Goal: Contribute content: Contribute content

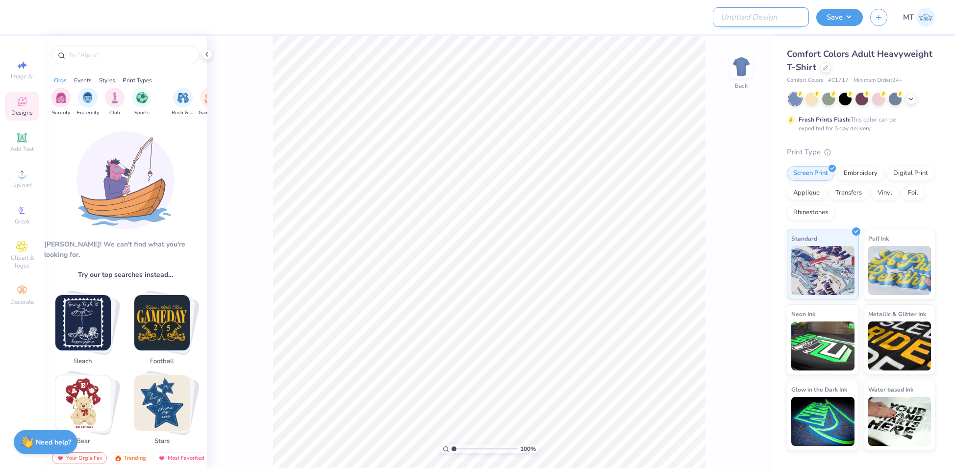
click at [760, 19] on input "Design Title" at bounding box center [761, 17] width 96 height 20
paste input "FPS239750"
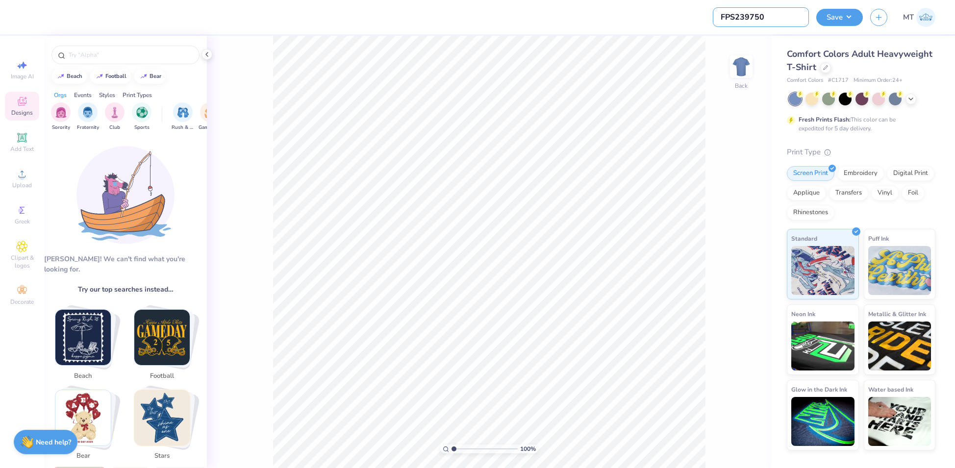
type input "FPS239750"
click at [209, 60] on div "100 % Back" at bounding box center [489, 252] width 564 height 432
click at [208, 57] on icon at bounding box center [207, 54] width 8 height 8
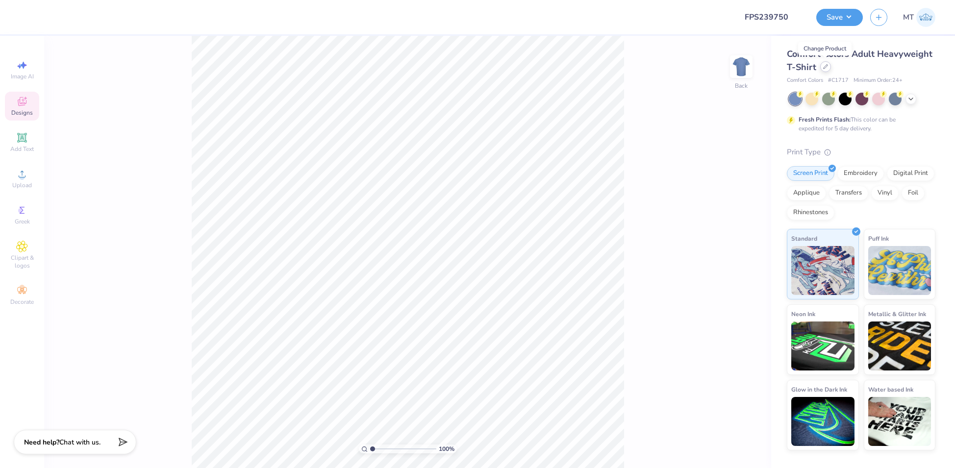
click at [825, 68] on icon at bounding box center [825, 66] width 5 height 5
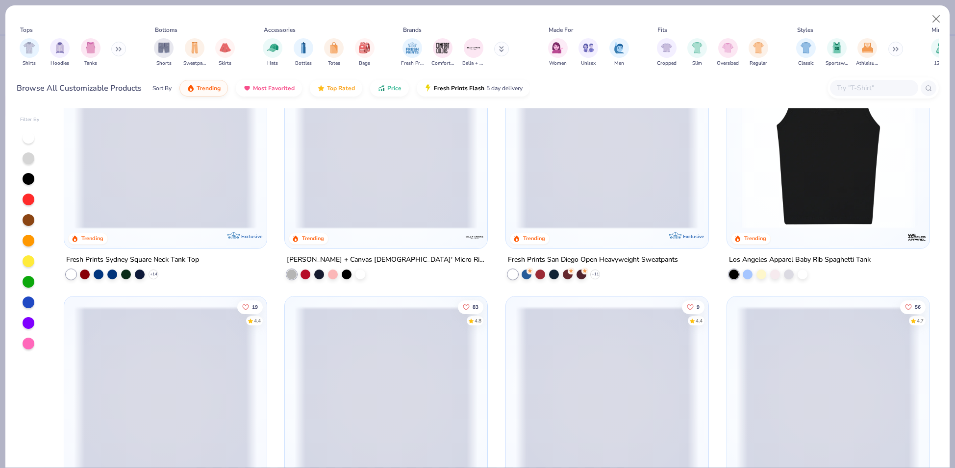
scroll to position [776, 0]
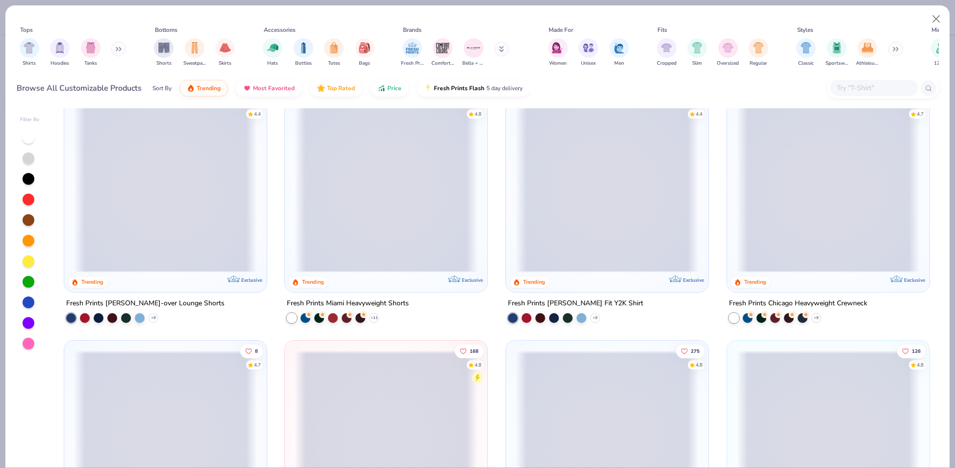
click at [841, 205] on span at bounding box center [828, 185] width 183 height 173
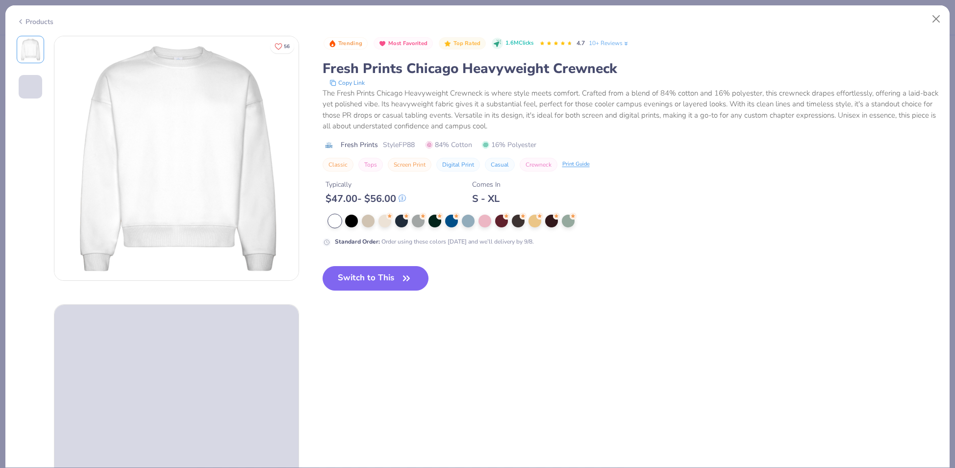
drag, startPoint x: 401, startPoint y: 284, endPoint x: 207, endPoint y: 179, distance: 220.2
click at [401, 284] on icon "button" at bounding box center [406, 279] width 14 height 14
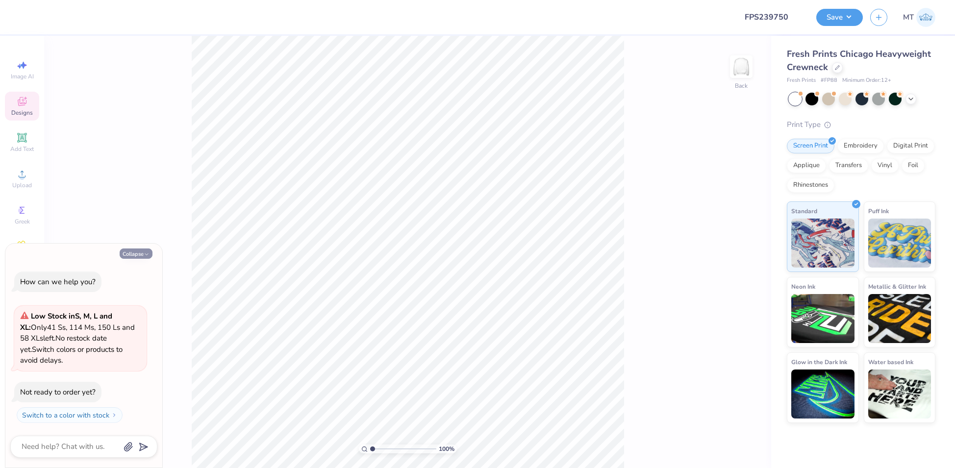
click at [139, 254] on button "Collapse" at bounding box center [136, 253] width 33 height 10
type textarea "x"
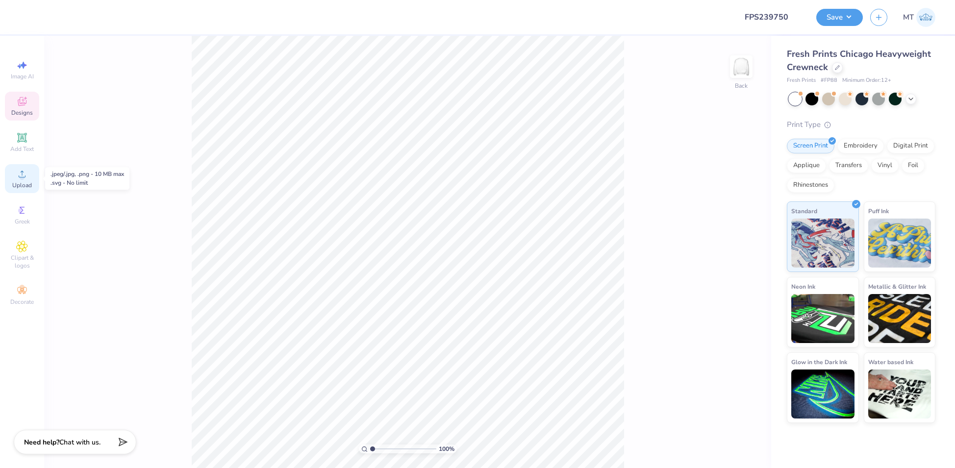
click at [24, 182] on span "Upload" at bounding box center [22, 185] width 20 height 8
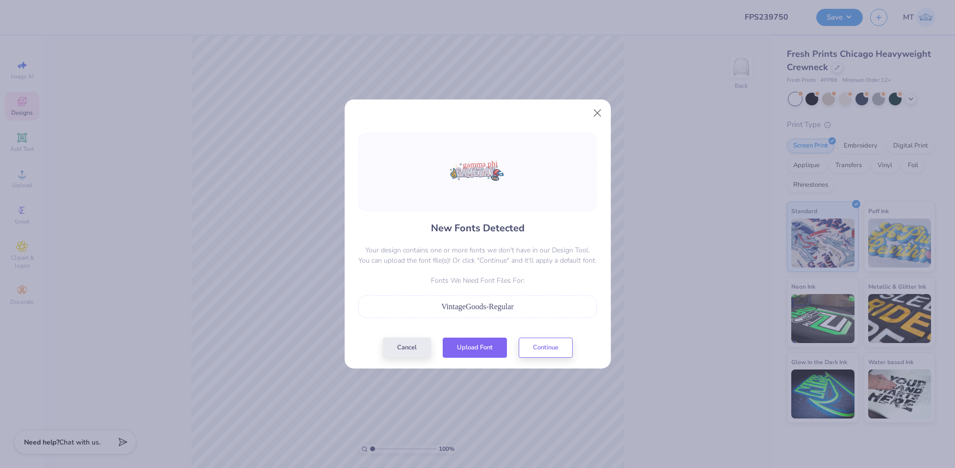
click at [487, 355] on div "Cancel Upload Font Continue" at bounding box center [478, 348] width 190 height 20
click at [477, 343] on button "Upload Font" at bounding box center [475, 345] width 64 height 20
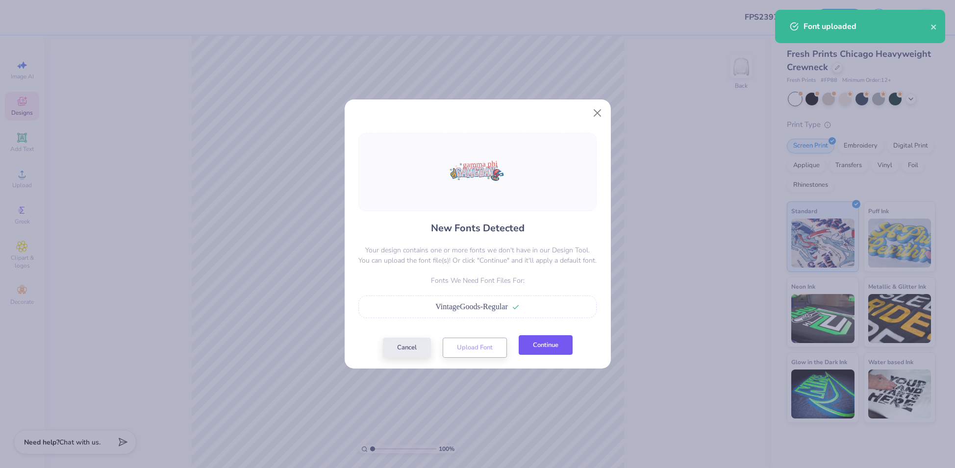
click at [557, 349] on button "Continue" at bounding box center [546, 345] width 54 height 20
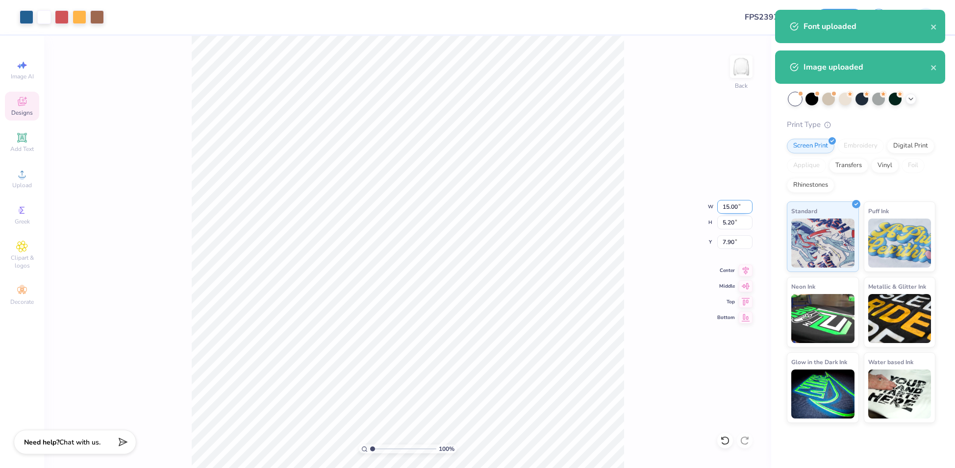
click at [724, 208] on input "15.00" at bounding box center [734, 207] width 35 height 14
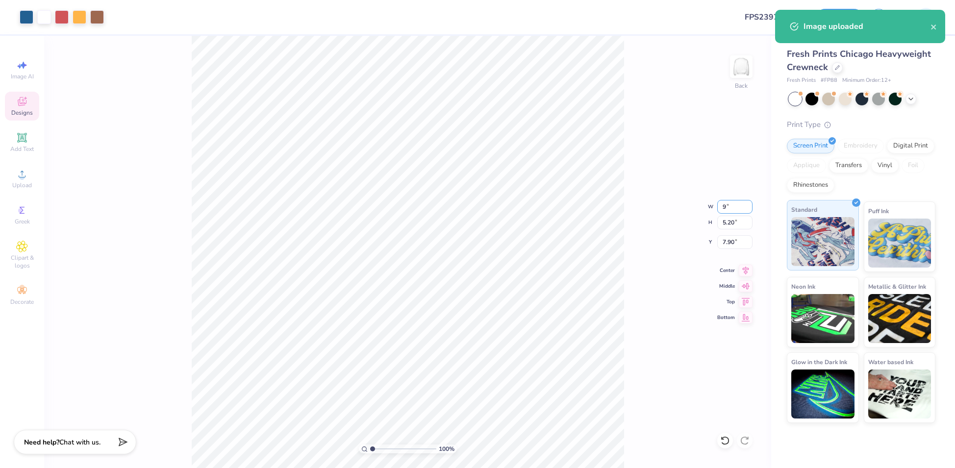
type input "9.00"
type input "3.12"
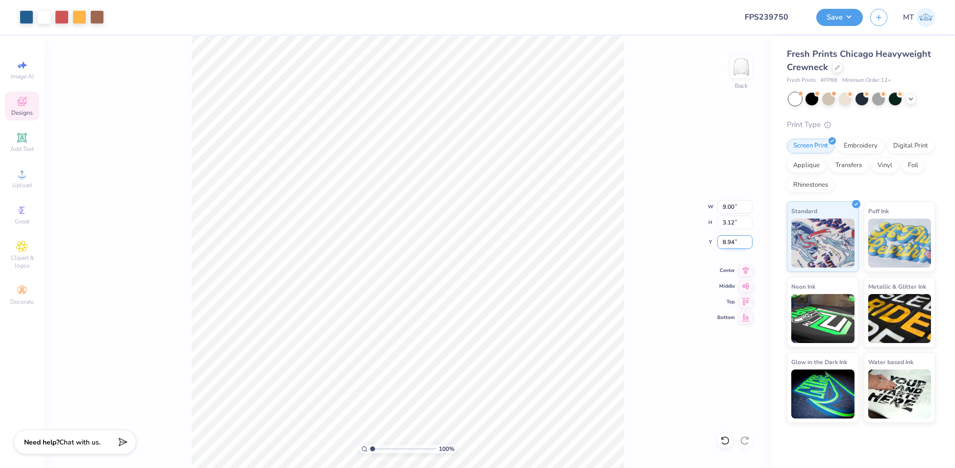
click at [727, 242] on input "8.94" at bounding box center [734, 242] width 35 height 14
type input "2.99"
click at [430, 380] on li "Send to Back" at bounding box center [411, 379] width 77 height 19
click at [452, 426] on li "Send to Back" at bounding box center [443, 431] width 77 height 19
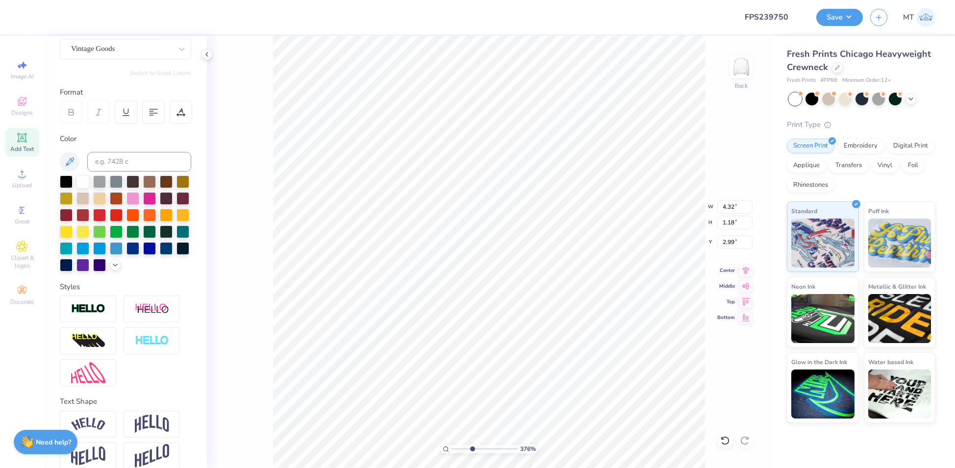
scroll to position [90, 0]
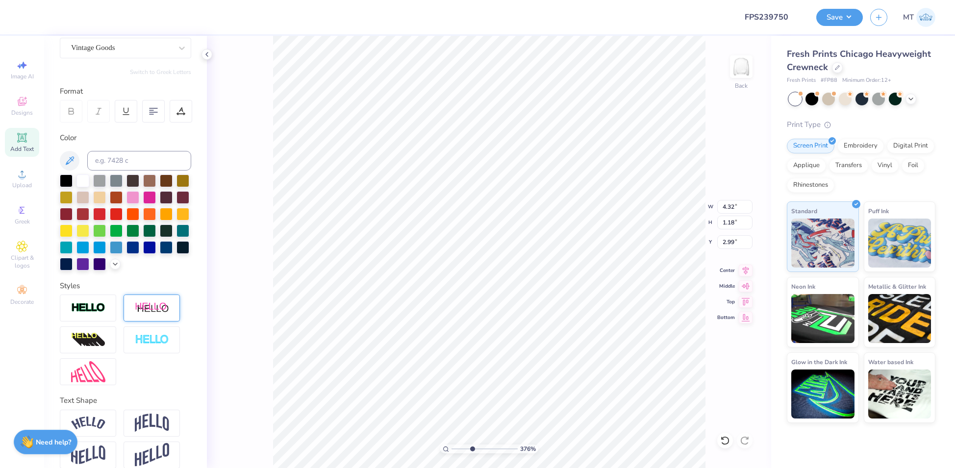
click at [135, 314] on img at bounding box center [152, 308] width 34 height 12
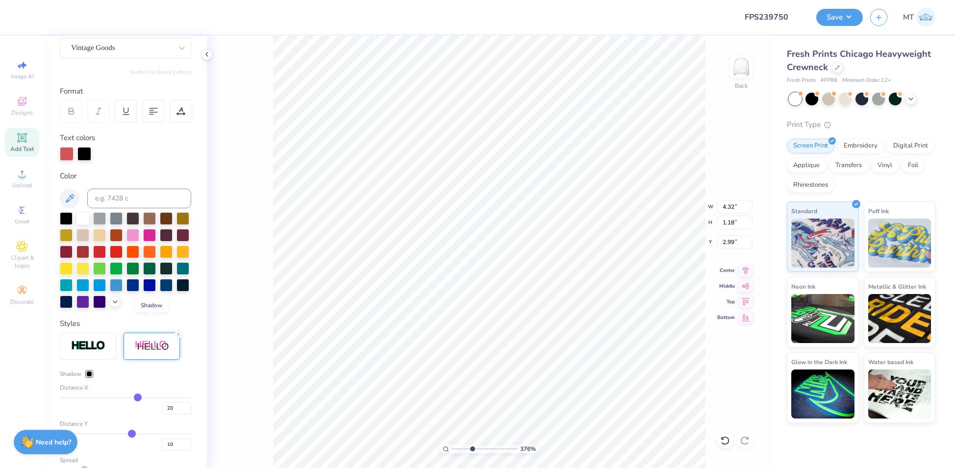
type input "3.75540407001608"
type input "5.55"
type input "1.32"
type input "2.81"
type input "14"
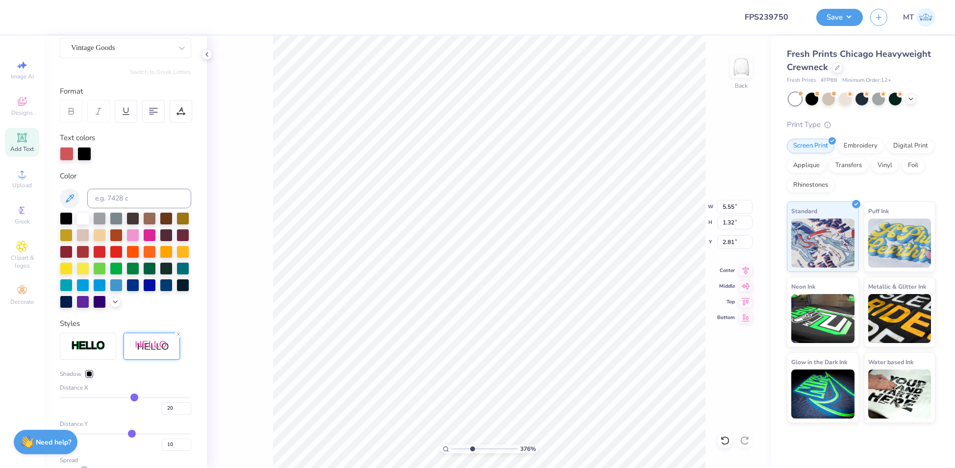
type input "14"
type input "13"
type input "12"
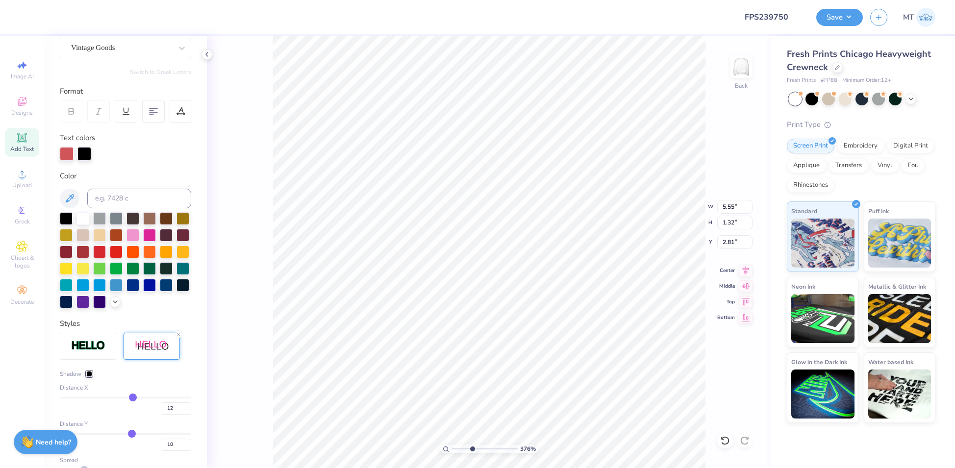
type input "11"
type input "8"
type input "6"
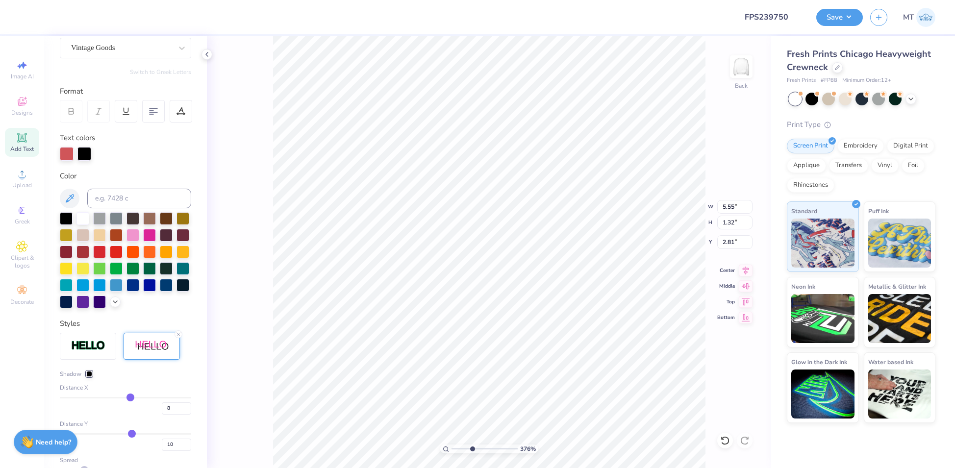
type input "6"
type input "1"
type input "-2"
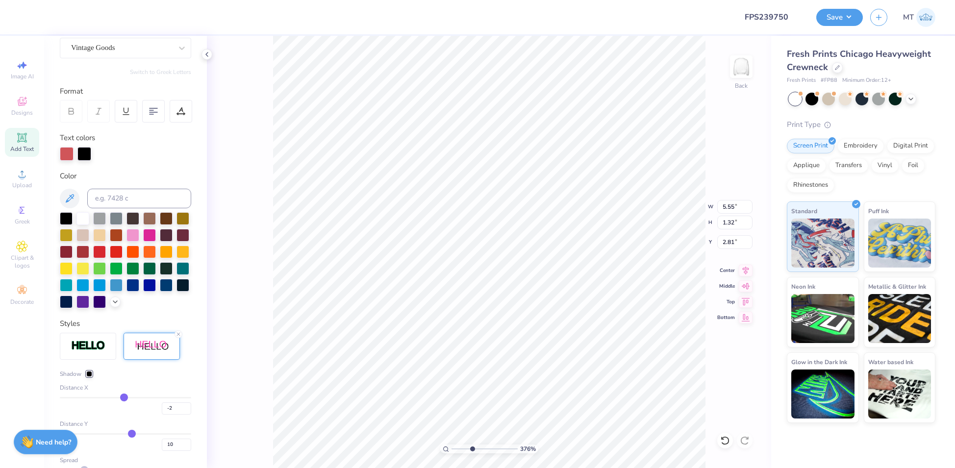
type input "-3"
type input "-4"
type input "-5"
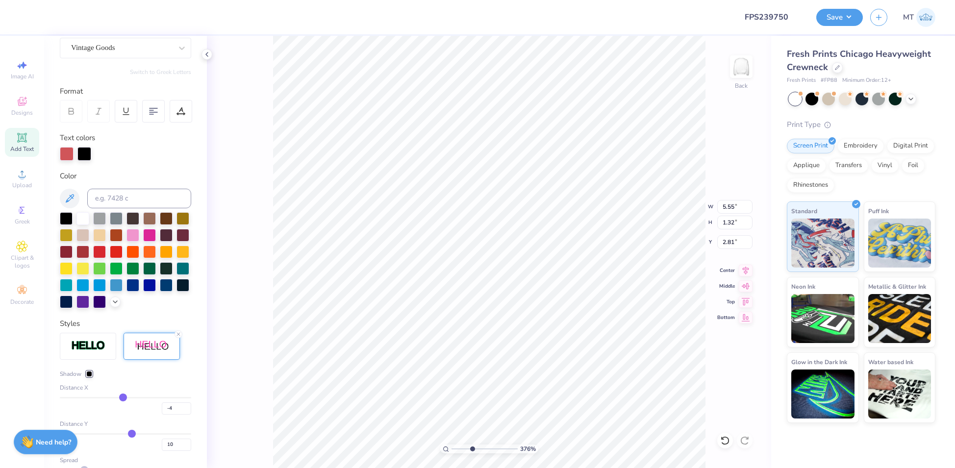
type input "-5"
type input "-6"
type input "-7"
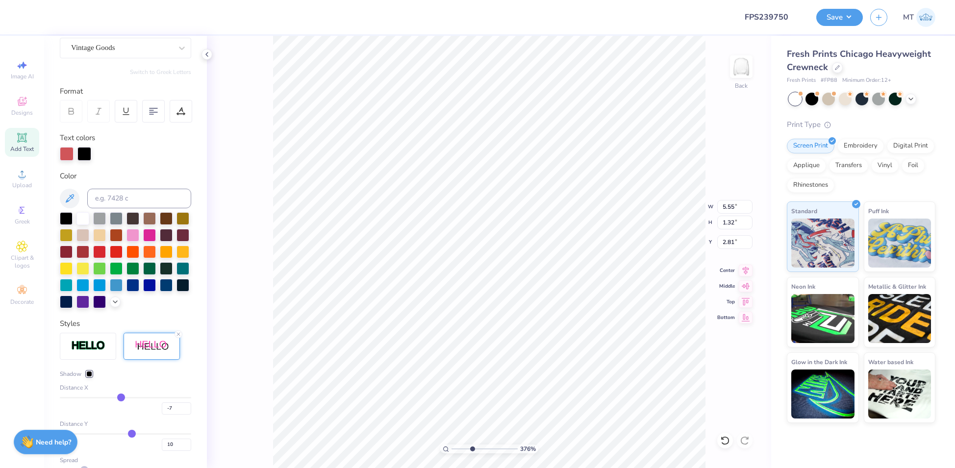
type input "-8"
type input "-9"
type input "-10"
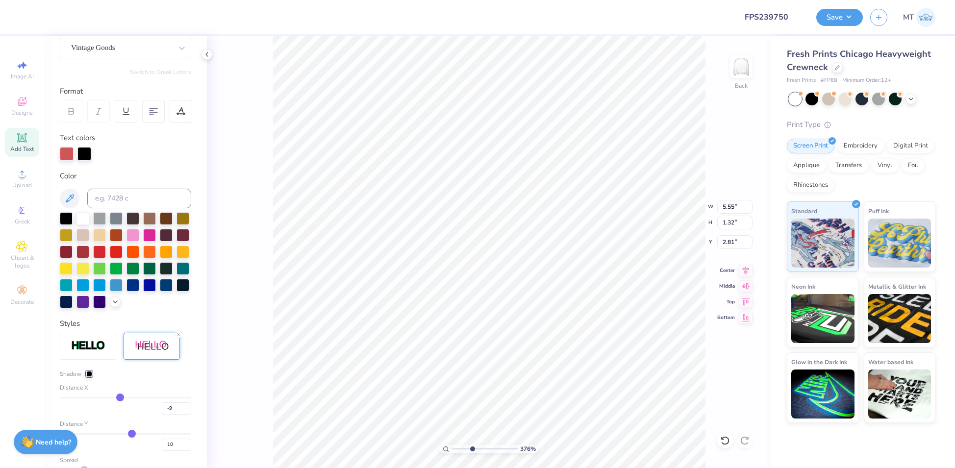
type input "-10"
type input "-11"
type input "-12"
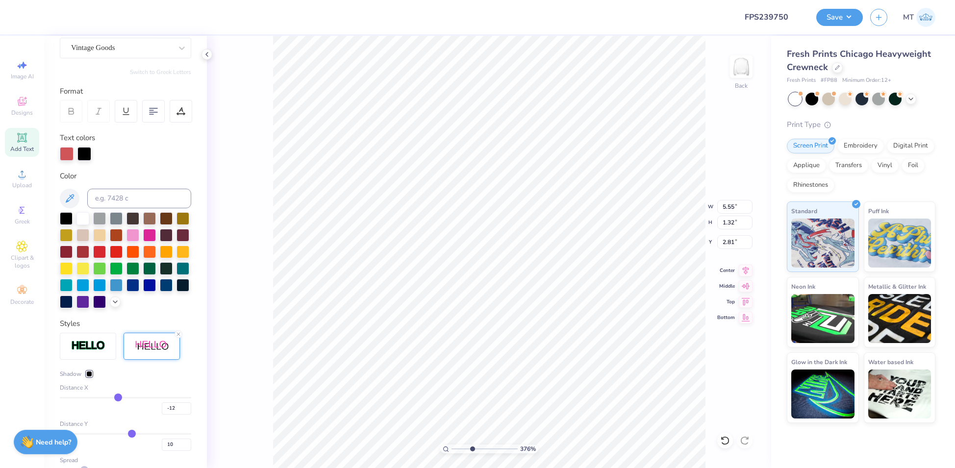
type input "-11"
type input "-10"
type input "-9"
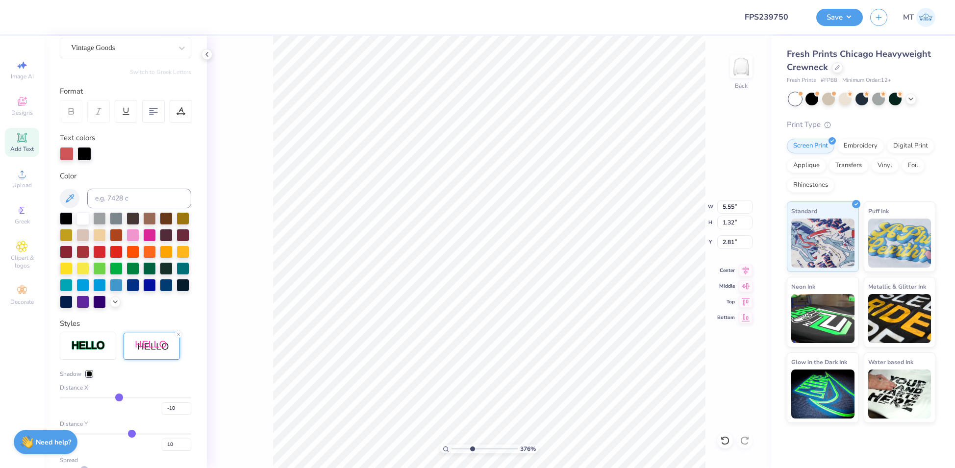
type input "-9"
type input "-8"
type input "-7"
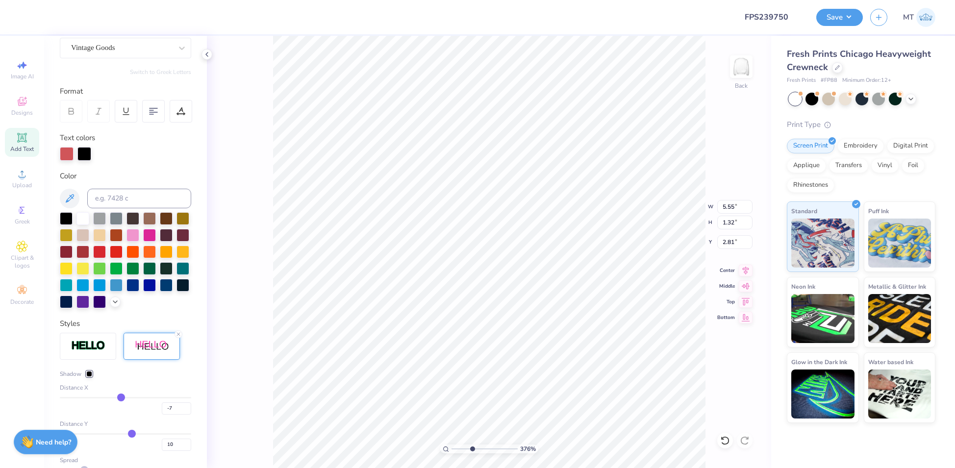
type input "-6"
type input "-5"
type input "-4"
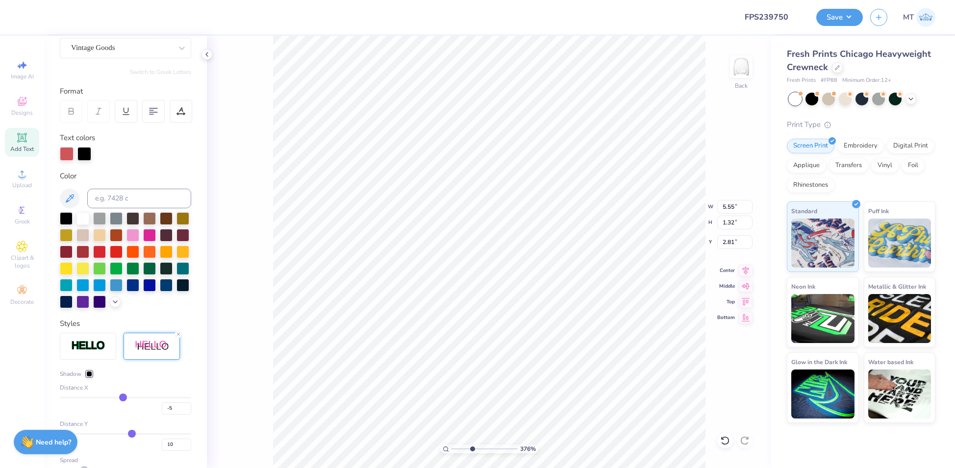
type input "-4"
type input "-3"
type input "-2"
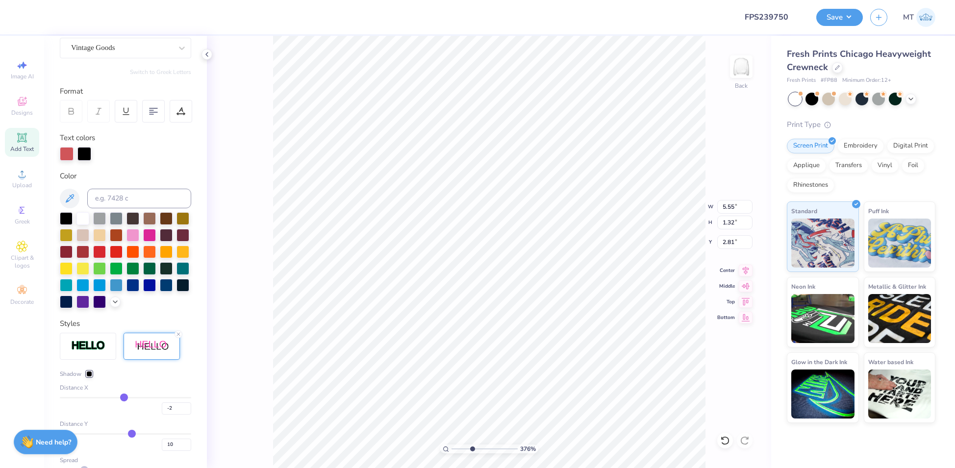
type input "-1"
type input "0"
drag, startPoint x: 128, startPoint y: 416, endPoint x: 120, endPoint y: 418, distance: 8.6
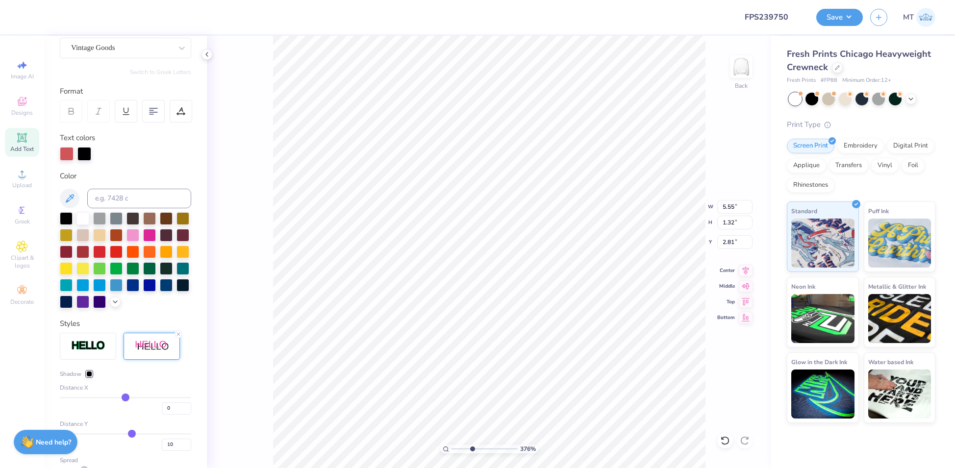
type input "0"
click at [120, 398] on input "range" at bounding box center [125, 397] width 131 height 1
type input "3.75540407001608"
type input "4.62"
type input "1.36"
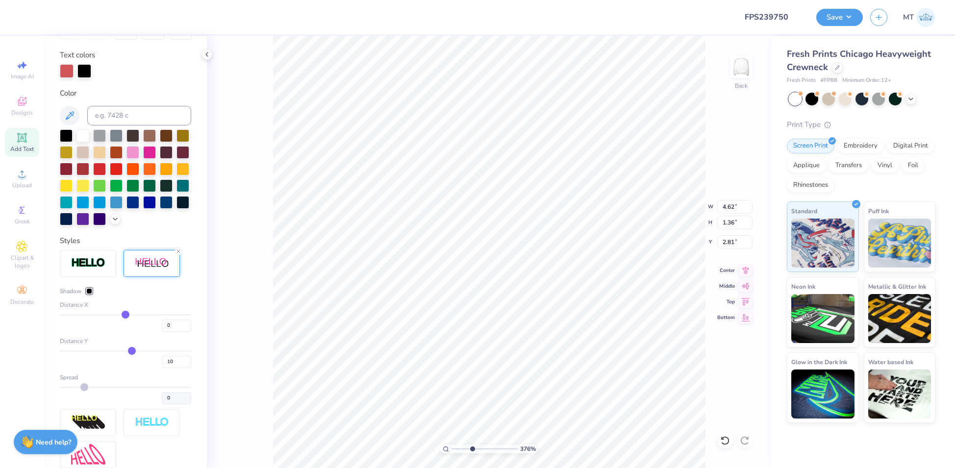
scroll to position [176, 0]
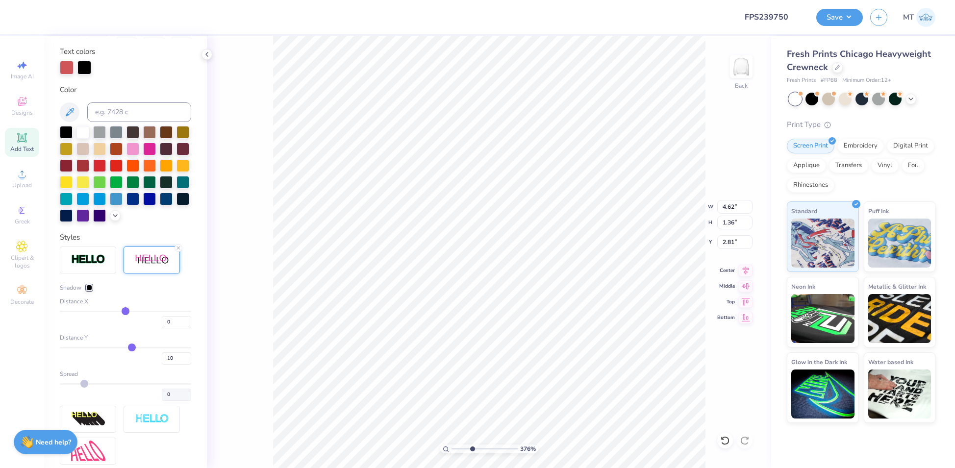
type input "9"
type input "8"
type input "7"
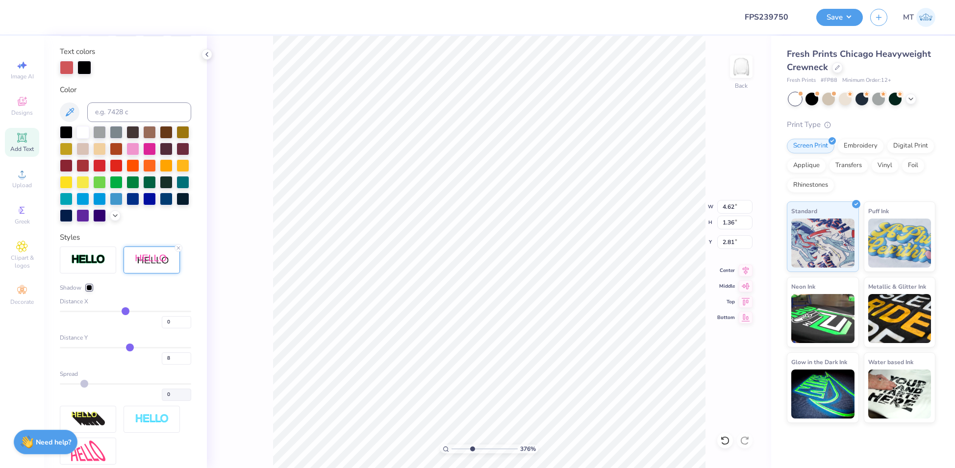
type input "7"
type input "6"
type input "5"
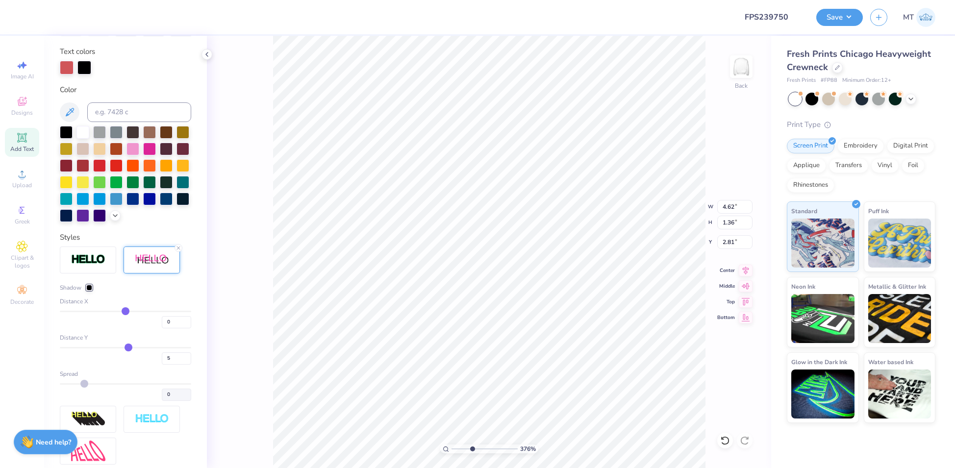
type input "4"
click at [123, 348] on input "range" at bounding box center [125, 347] width 131 height 1
type input "3.75540407001608"
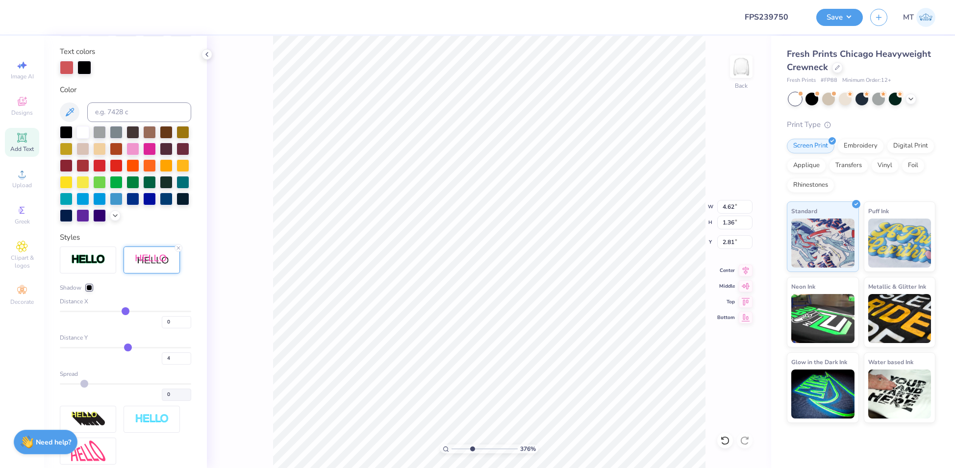
type input "4.61"
type input "1.30"
type input "5"
type input "6"
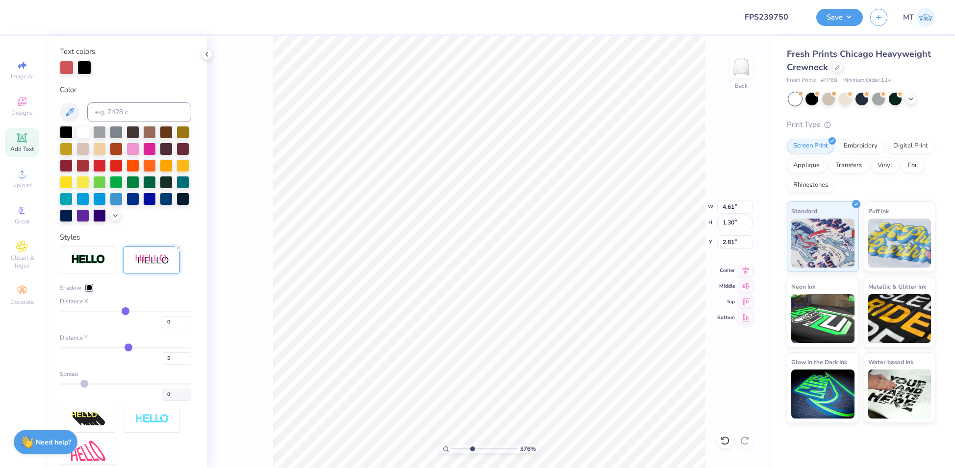
type input "6"
type input "7"
click at [124, 348] on input "range" at bounding box center [125, 347] width 131 height 1
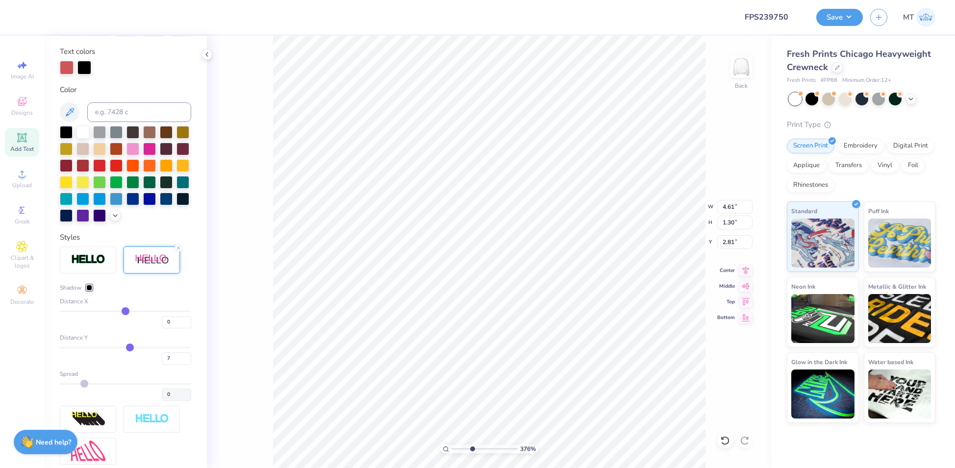
type input "3.75540407001608"
type input "4.62"
type input "1.33"
type input "6"
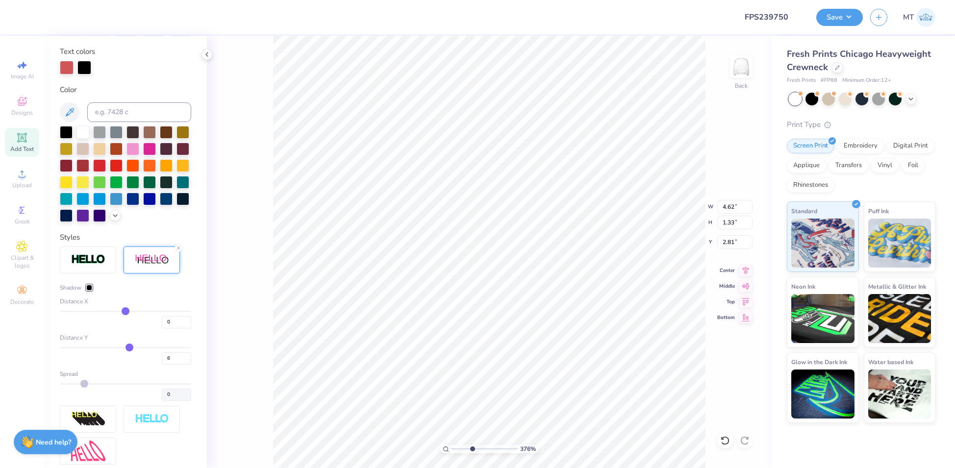
type input "5"
click at [123, 348] on input "range" at bounding box center [125, 347] width 131 height 1
type input "3.75540407001608"
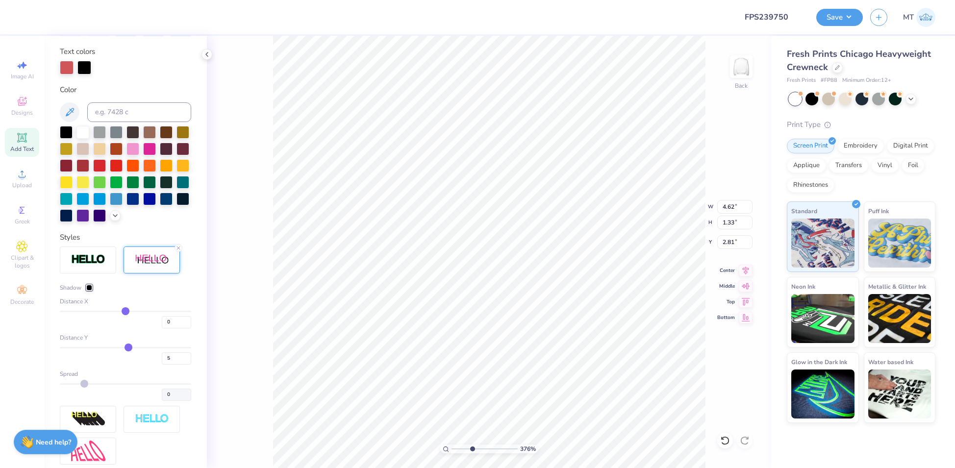
type input "1.31"
type input "4"
type input "3"
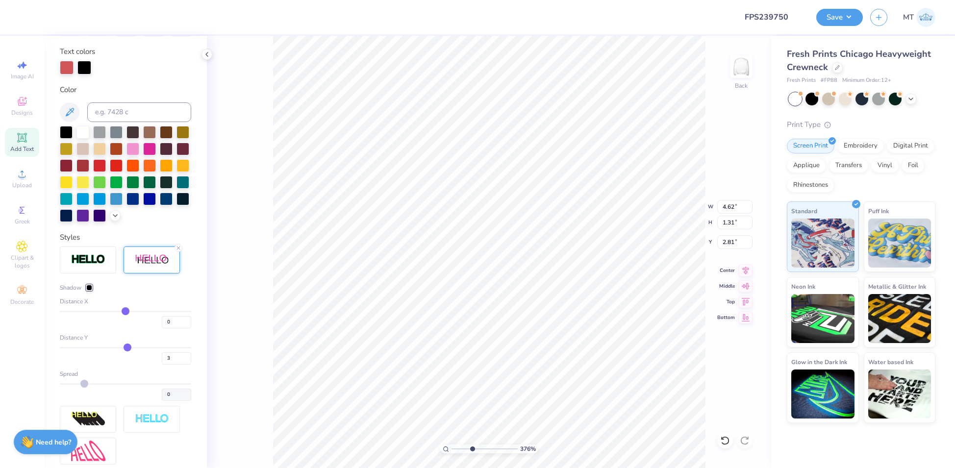
type input "3"
click at [122, 348] on input "range" at bounding box center [125, 347] width 131 height 1
type input "3.75540407001608"
type input "4.61"
type input "1.29"
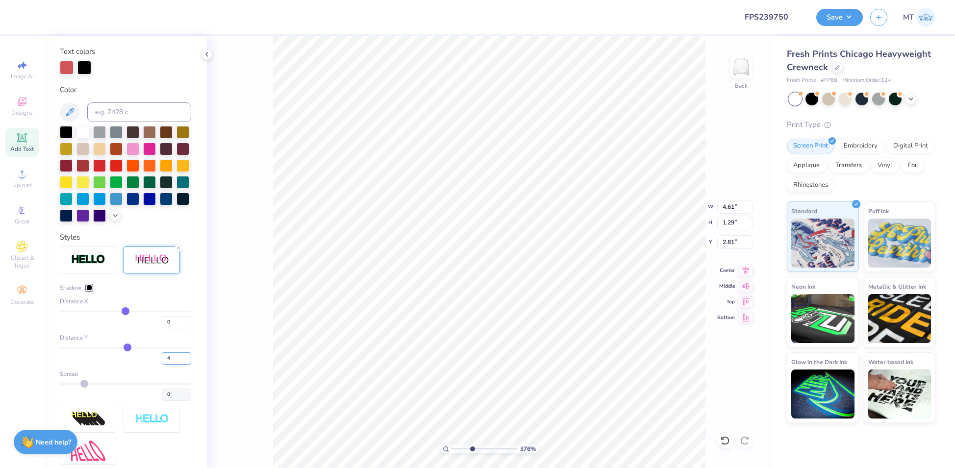
type input "4"
click at [176, 365] on input "4" at bounding box center [176, 358] width 29 height 12
type input "3.75540407001608"
type input "4"
click at [111, 13] on div at bounding box center [115, 16] width 14 height 14
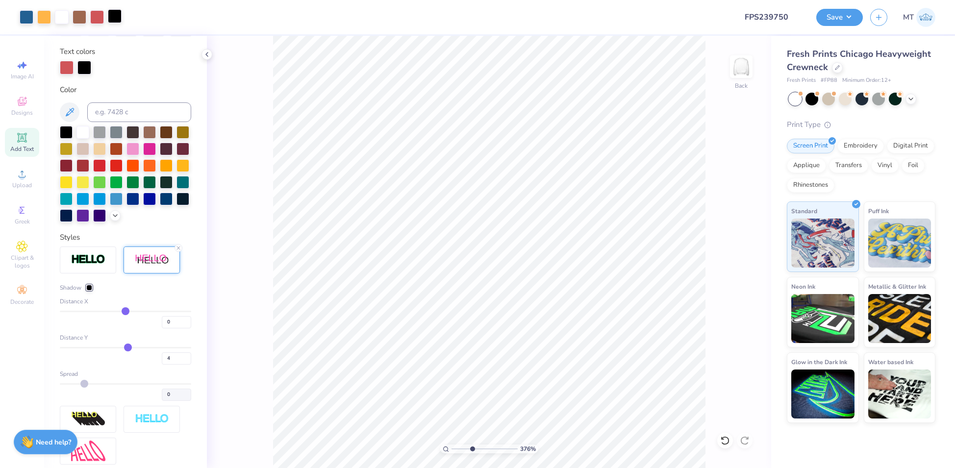
type input "3.75540407001608"
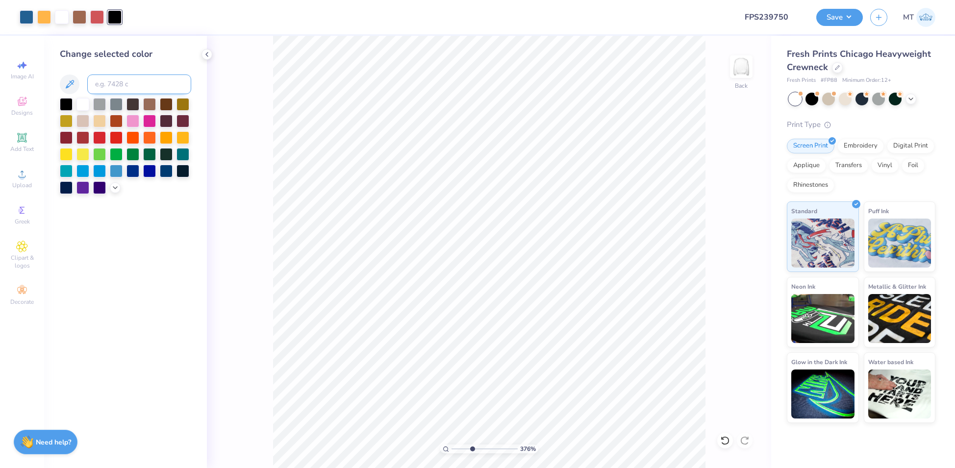
click at [148, 88] on input at bounding box center [139, 84] width 104 height 20
type input "647"
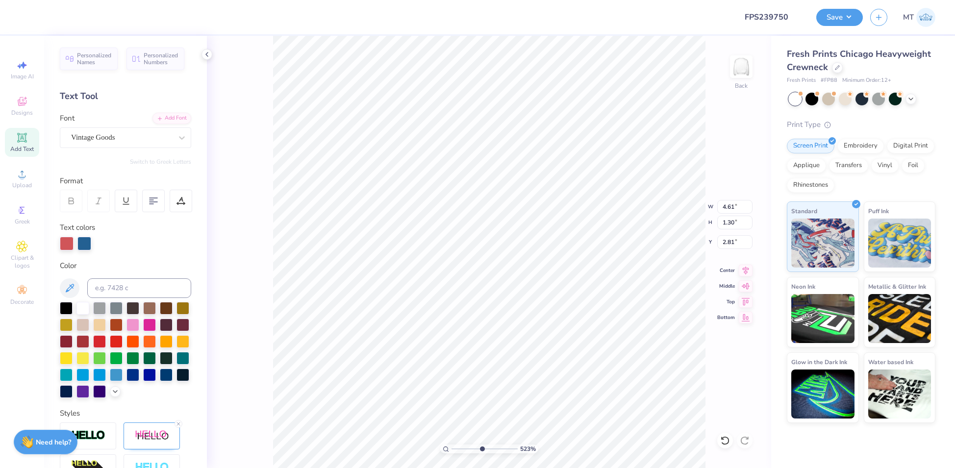
type input "5.22924233589207"
type input "2.90"
type input "3.69610560229099"
type input "2.94"
type input "4.58392974272984"
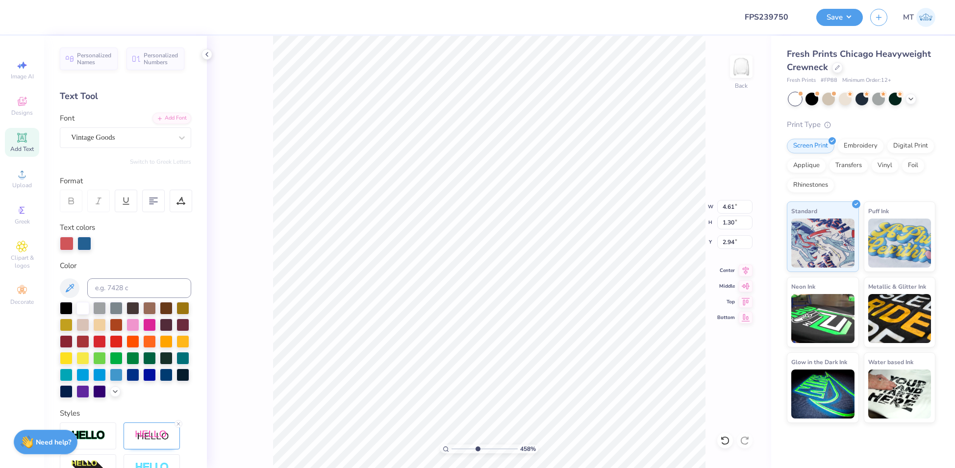
type input "2.95"
type input "1.06498722283838"
click at [730, 243] on input "2.95" at bounding box center [734, 242] width 35 height 14
type input "2.8"
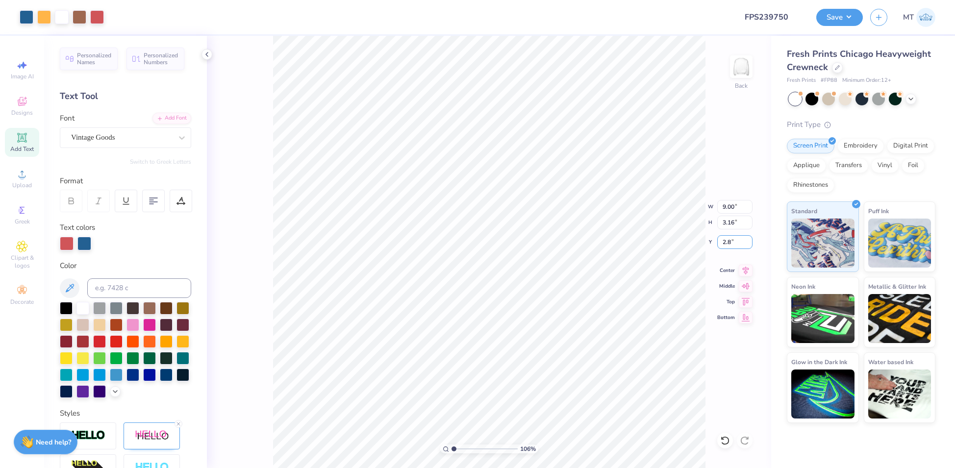
type input "1.06498722283838"
type input "2.80"
type input "1"
click at [838, 14] on button "Save" at bounding box center [839, 15] width 47 height 17
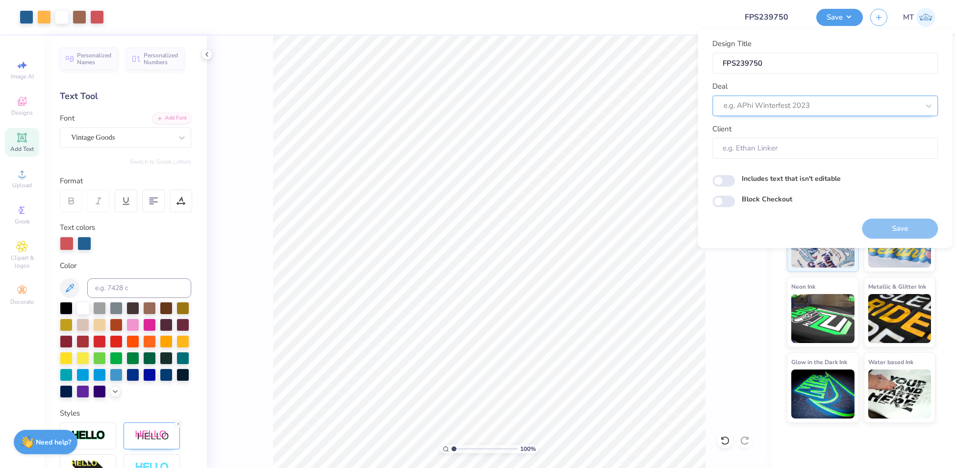
click at [857, 107] on div at bounding box center [820, 105] width 195 height 13
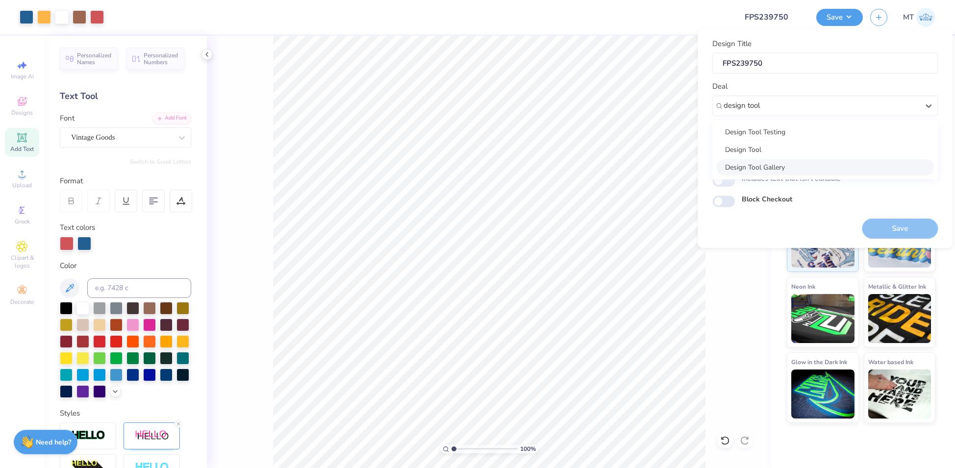
click at [805, 167] on div "Design Tool Gallery" at bounding box center [825, 167] width 218 height 16
type input "design tool"
type input "Design Tool Gallery User"
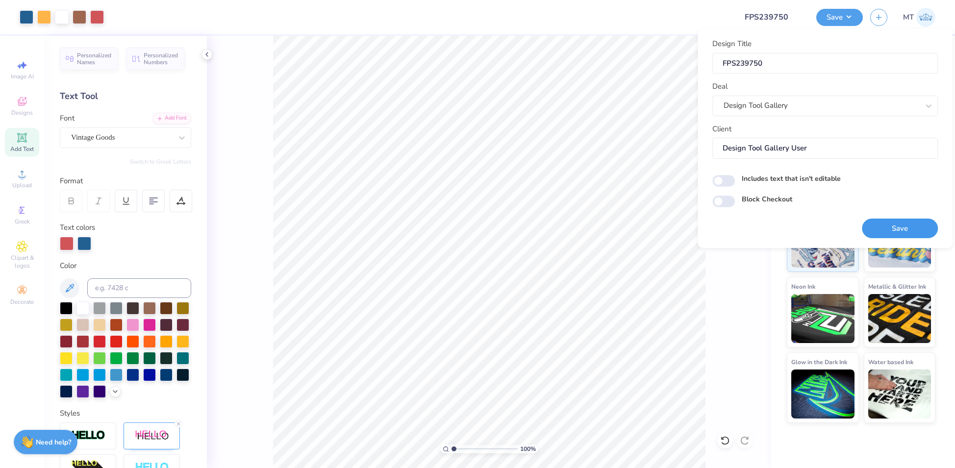
click at [917, 230] on button "Save" at bounding box center [900, 229] width 76 height 20
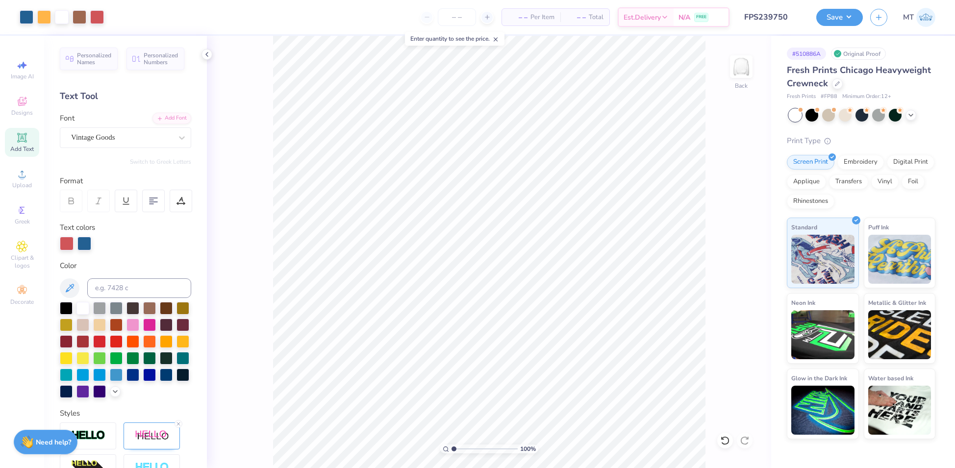
click at [846, 27] on div "Save MT" at bounding box center [885, 17] width 139 height 34
click at [846, 22] on button "Save" at bounding box center [839, 15] width 47 height 17
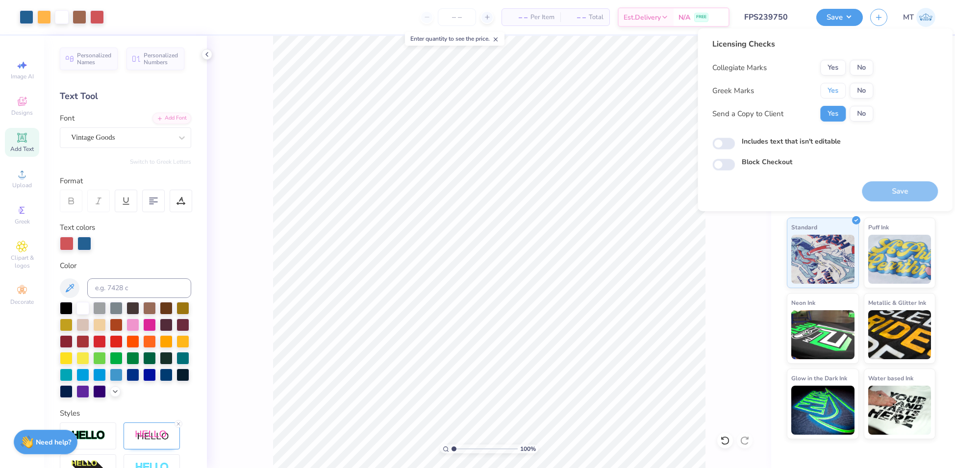
drag, startPoint x: 838, startPoint y: 87, endPoint x: 852, endPoint y: 76, distance: 17.8
click at [839, 87] on button "Yes" at bounding box center [832, 91] width 25 height 16
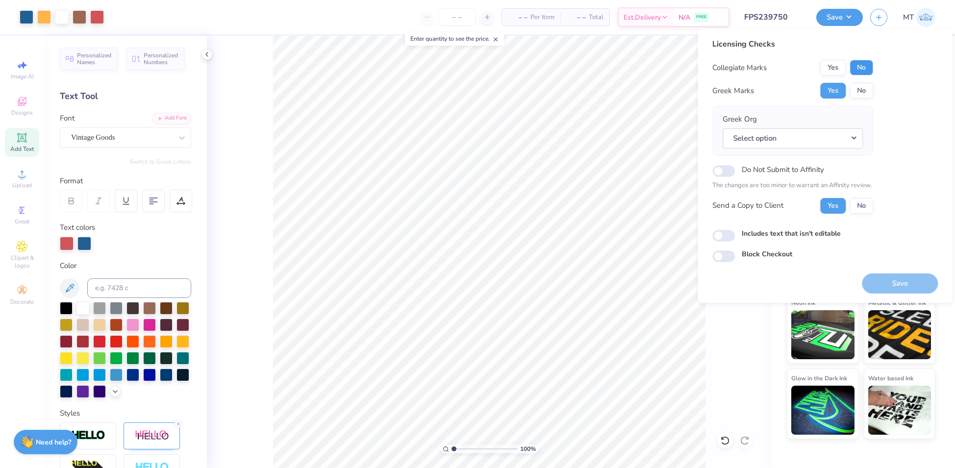
click at [866, 64] on button "No" at bounding box center [861, 68] width 24 height 16
click at [836, 141] on button "Select option" at bounding box center [792, 138] width 140 height 20
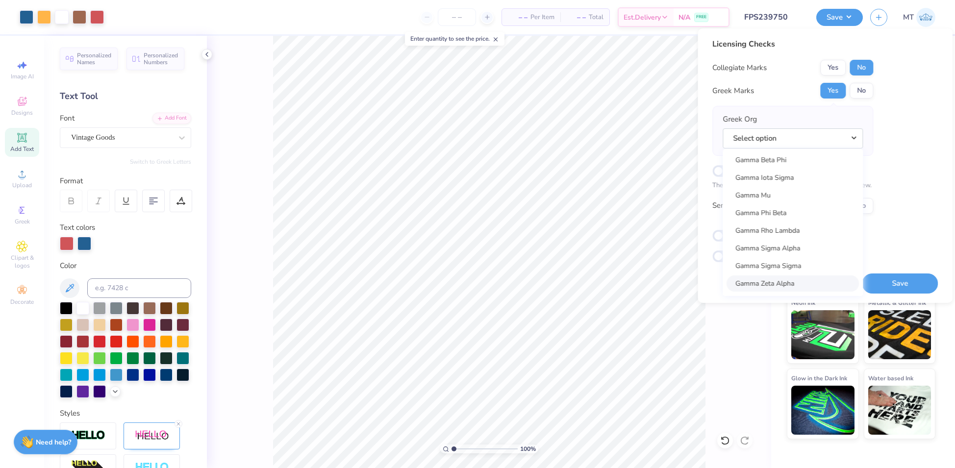
scroll to position [3030, 0]
click at [783, 236] on link "Gamma Phi Beta" at bounding box center [792, 236] width 132 height 16
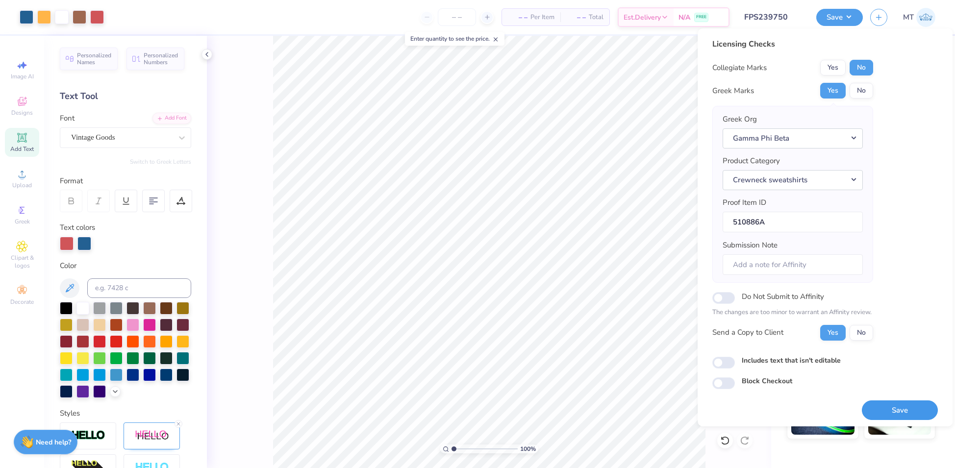
click at [911, 406] on button "Save" at bounding box center [900, 410] width 76 height 20
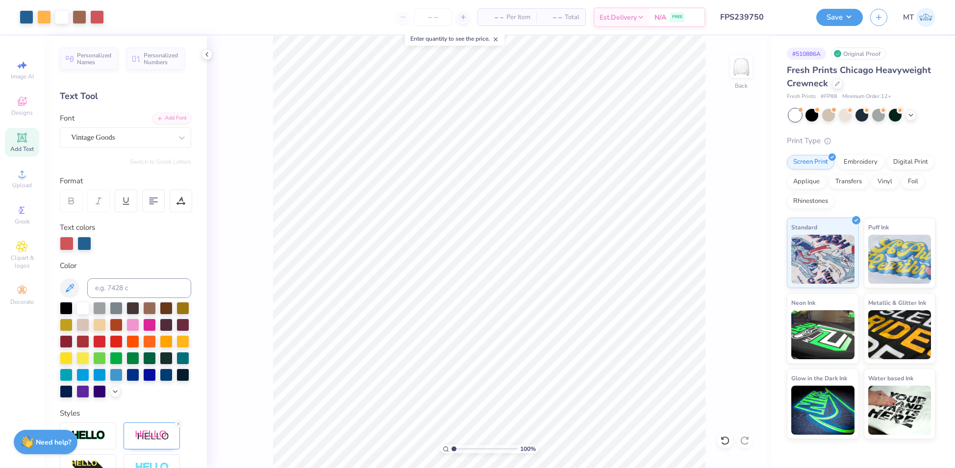
click at [766, 7] on input "FPS239750" at bounding box center [761, 17] width 96 height 20
